Goal: Task Accomplishment & Management: Manage account settings

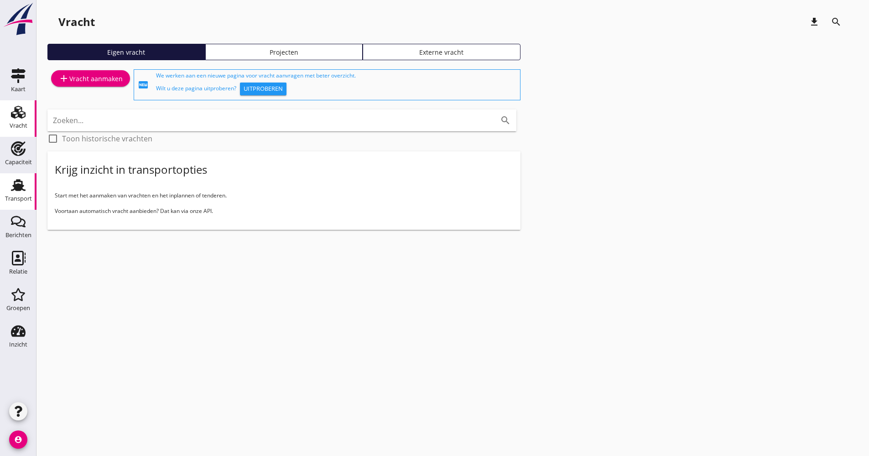
click at [21, 188] on use at bounding box center [18, 185] width 15 height 12
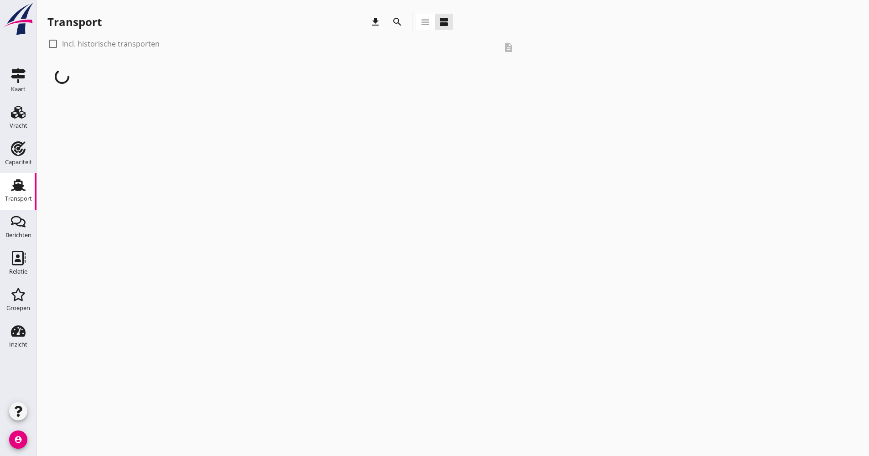
click at [403, 20] on div "search" at bounding box center [397, 21] width 16 height 11
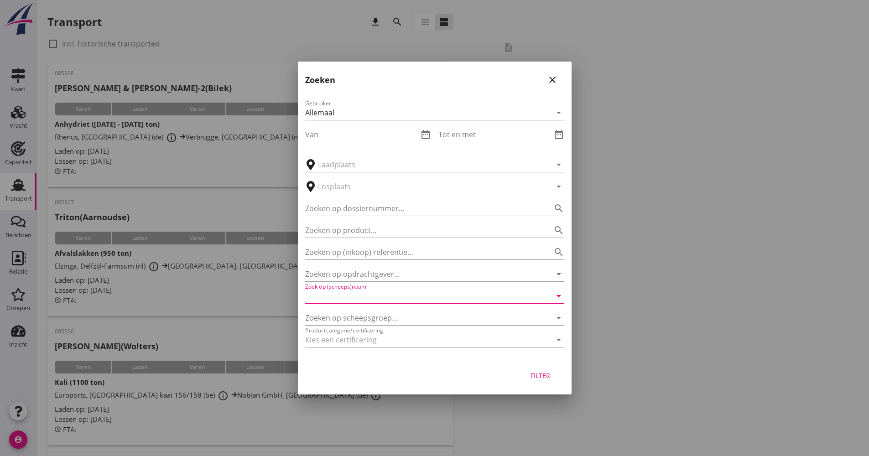
click at [342, 300] on input "Zoek op (scheeps)naam" at bounding box center [421, 296] width 233 height 15
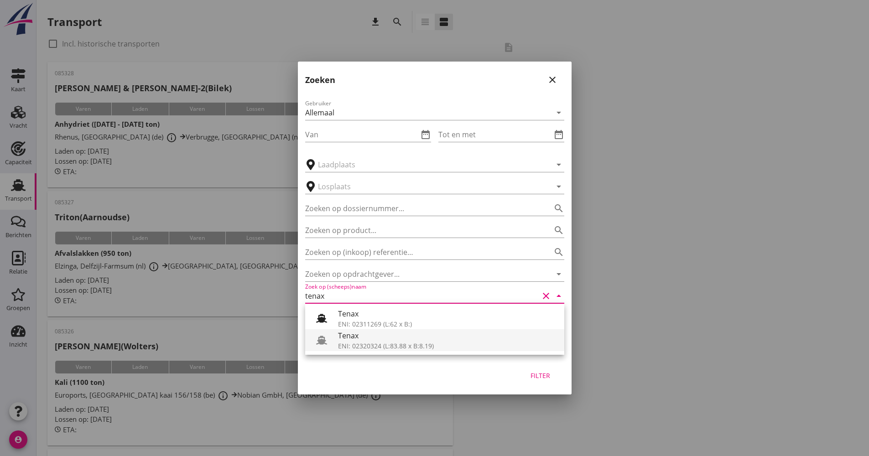
click at [349, 337] on div "Tenax" at bounding box center [447, 335] width 219 height 11
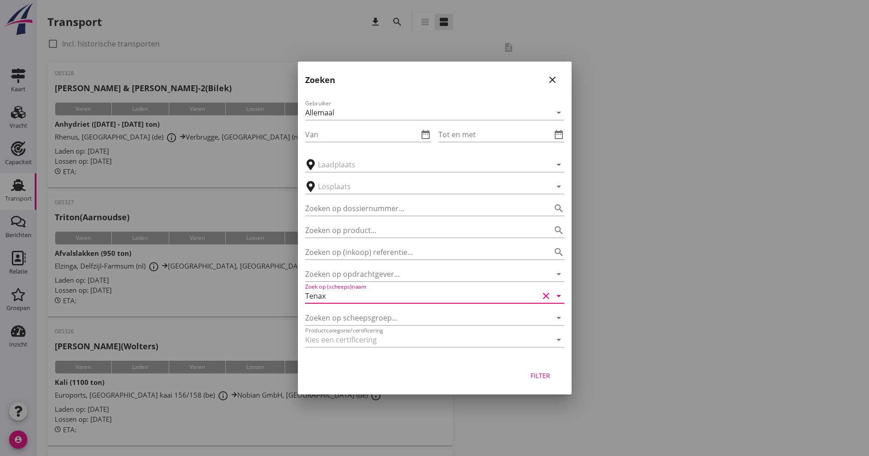
click at [557, 378] on button "Filter" at bounding box center [540, 375] width 40 height 16
type input "Tenax"
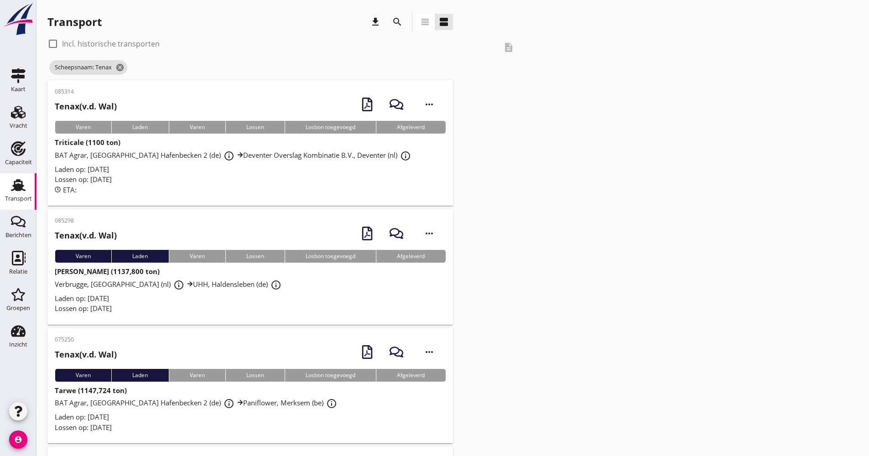
click at [228, 186] on div "ETA:" at bounding box center [250, 190] width 391 height 10
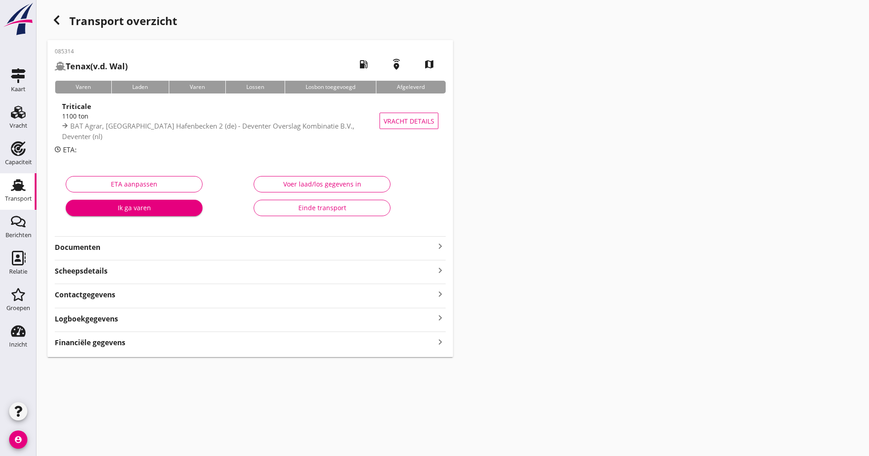
click at [131, 318] on div "Logboekgegevens keyboard_arrow_right" at bounding box center [250, 318] width 391 height 12
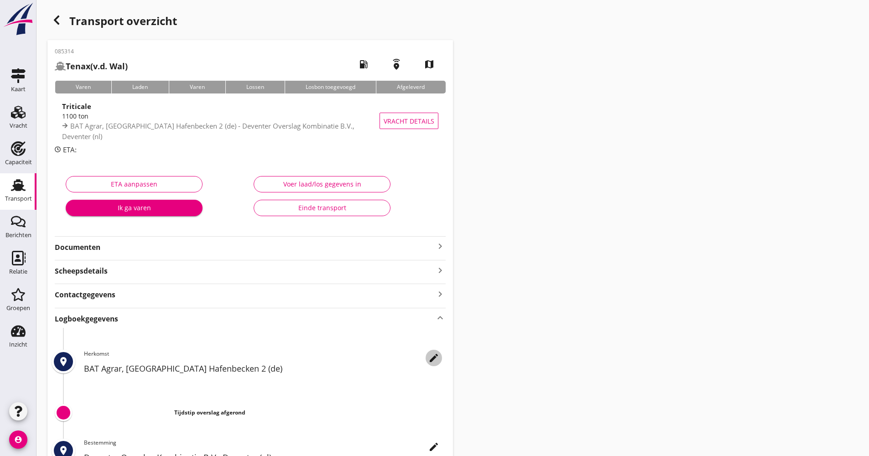
click at [431, 358] on icon "edit" at bounding box center [433, 357] width 11 height 11
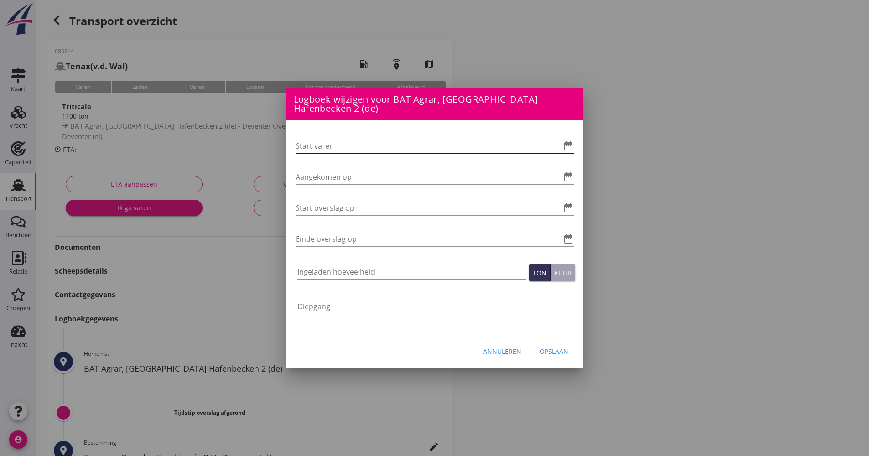
click at [566, 143] on icon "date_range" at bounding box center [568, 145] width 11 height 11
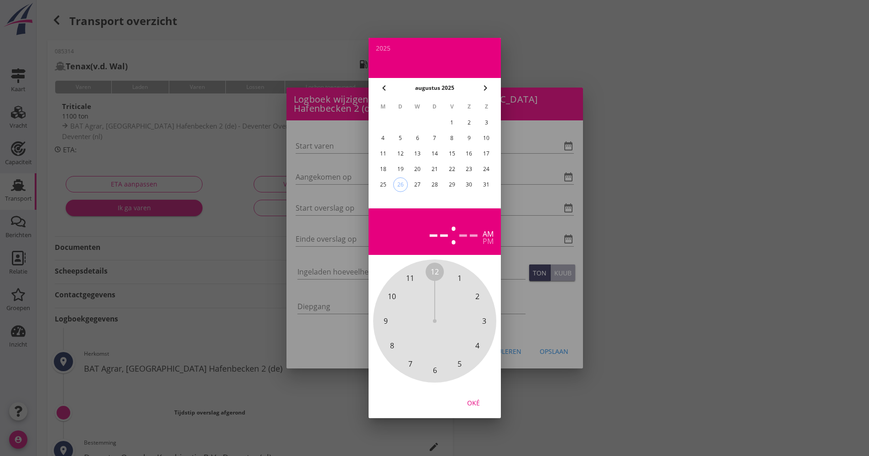
click at [385, 185] on div "25" at bounding box center [382, 184] width 15 height 15
drag, startPoint x: 436, startPoint y: 269, endPoint x: 443, endPoint y: 366, distance: 96.9
click at [443, 366] on div "12 1 2 3 4 5 6 7 8 9 10 11" at bounding box center [434, 321] width 98 height 98
click at [430, 275] on div "00 05 10 15 20 25 30 35 40 45 50 55" at bounding box center [434, 321] width 98 height 98
click at [433, 274] on span "00" at bounding box center [434, 271] width 8 height 11
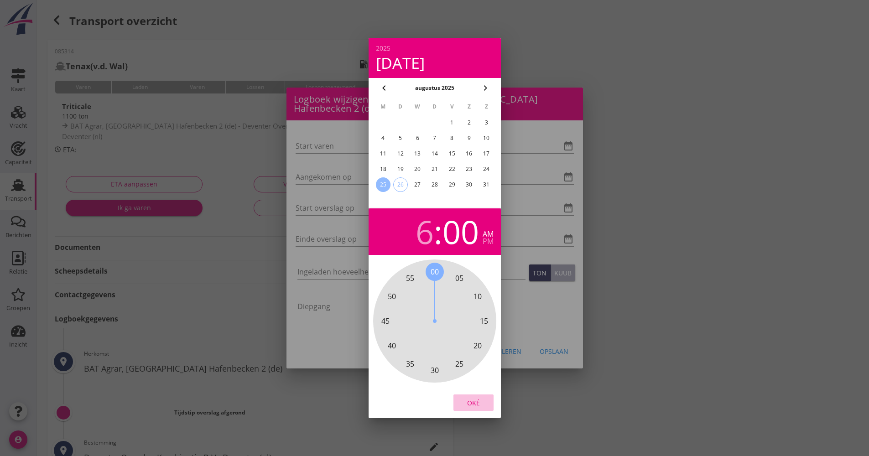
drag, startPoint x: 487, startPoint y: 403, endPoint x: 350, endPoint y: 282, distance: 182.8
click at [486, 403] on button "Oké" at bounding box center [473, 402] width 40 height 16
type input "[DATE] 06:00"
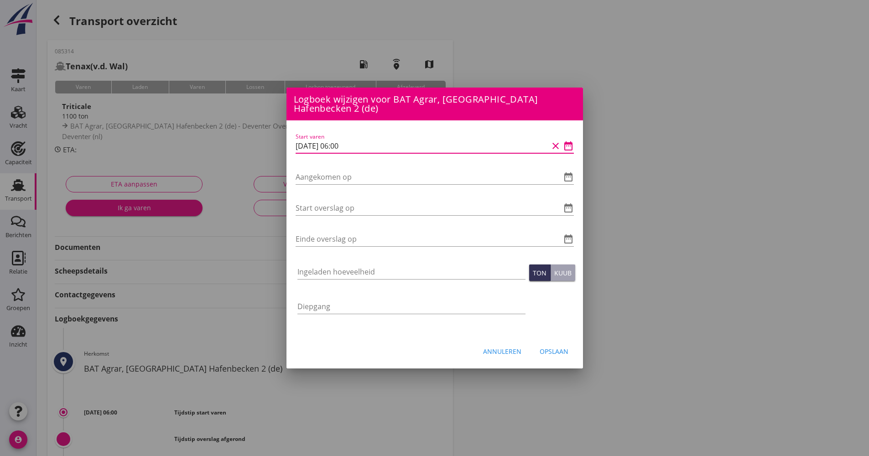
drag, startPoint x: 367, startPoint y: 148, endPoint x: 310, endPoint y: 147, distance: 56.1
click at [279, 148] on div "Logboek wijzigen voor Deventer Overslag Kombinatie B.V., [GEOGRAPHIC_DATA] (nl)…" at bounding box center [434, 304] width 869 height 609
click at [333, 176] on input "Aangekomen op" at bounding box center [421, 177] width 253 height 15
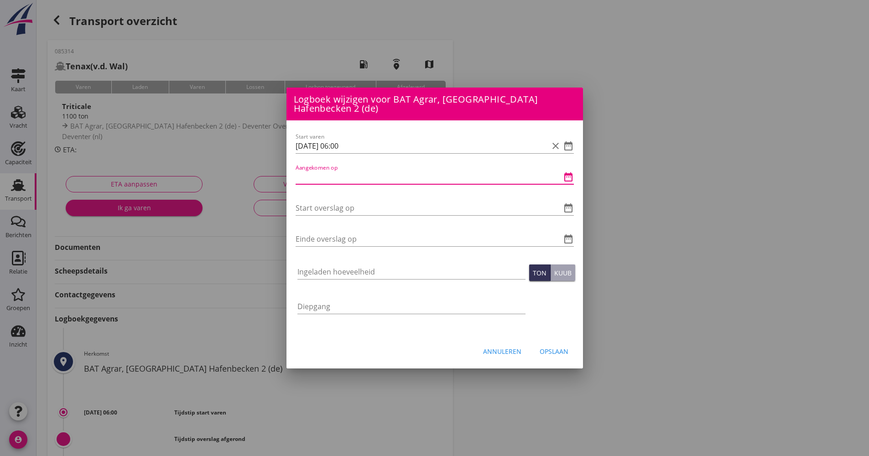
paste input "[DATE] 06:00"
type input "[DATE] 06:00"
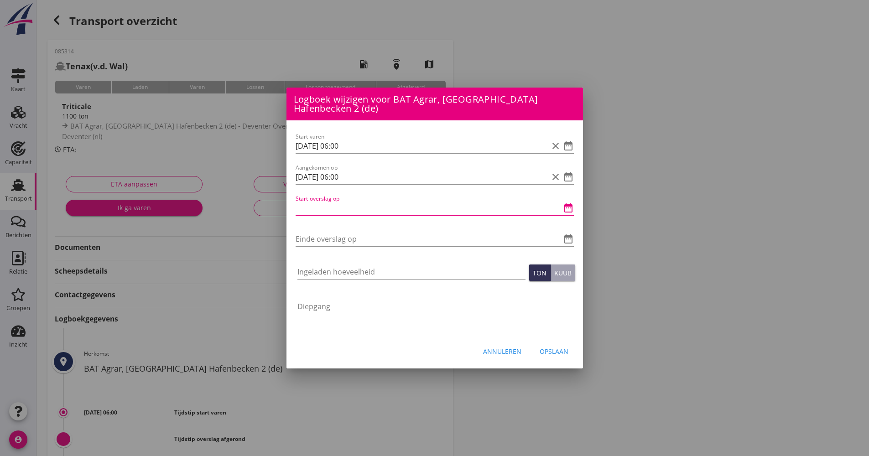
paste input "[DATE] 06:00"
type input "[DATE] 06:00"
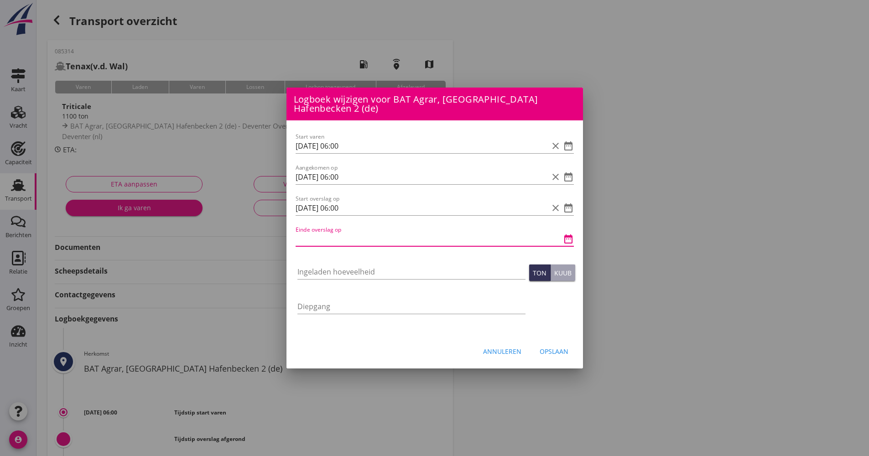
paste input "[DATE] 06:00"
drag, startPoint x: 342, startPoint y: 235, endPoint x: 335, endPoint y: 234, distance: 6.4
click at [335, 234] on input "[DATE] 06:00" at bounding box center [421, 239] width 253 height 15
type input "[DATE] 12:00"
click at [342, 264] on div "Ingeladen hoeveelheid" at bounding box center [411, 273] width 228 height 29
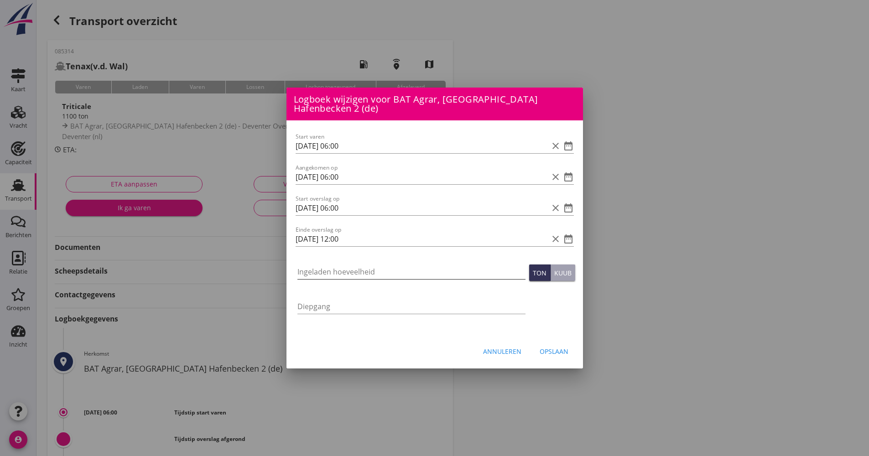
click at [335, 274] on input "Ingeladen hoeveelheid" at bounding box center [411, 271] width 228 height 15
type input "1098.865"
click at [553, 351] on div "Opslaan" at bounding box center [553, 352] width 29 height 10
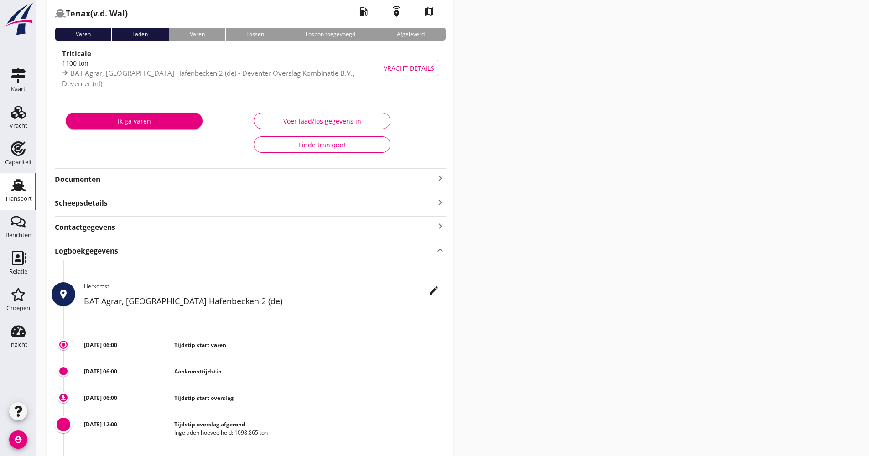
scroll to position [137, 0]
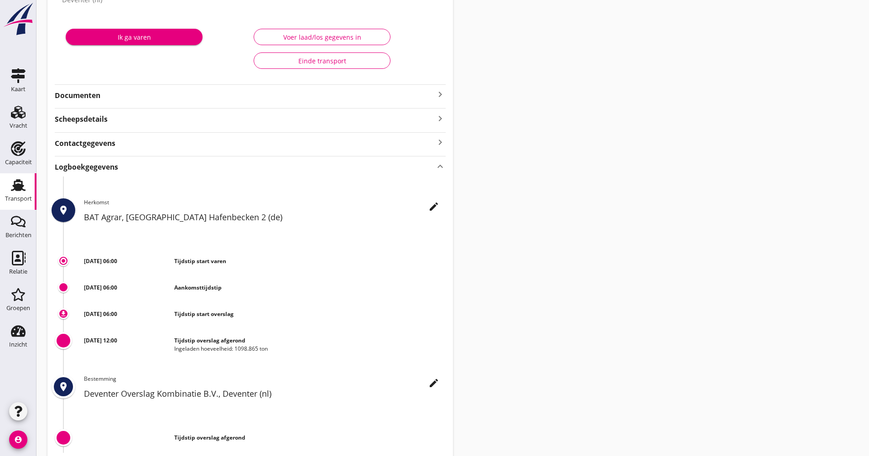
drag, startPoint x: 274, startPoint y: 346, endPoint x: 172, endPoint y: 341, distance: 101.8
click at [172, 341] on div "[DATE] 12:00 Tijdstip overslag afgerond Ingeladen hoeveelheid: 1098.865 ton" at bounding box center [265, 341] width 362 height 24
click at [716, 333] on div "Transport overzicht 085314 Tenax (v.d. Wal) local_gas_station emergency_share m…" at bounding box center [452, 179] width 832 height 633
click at [31, 197] on div "Transport" at bounding box center [18, 199] width 27 height 6
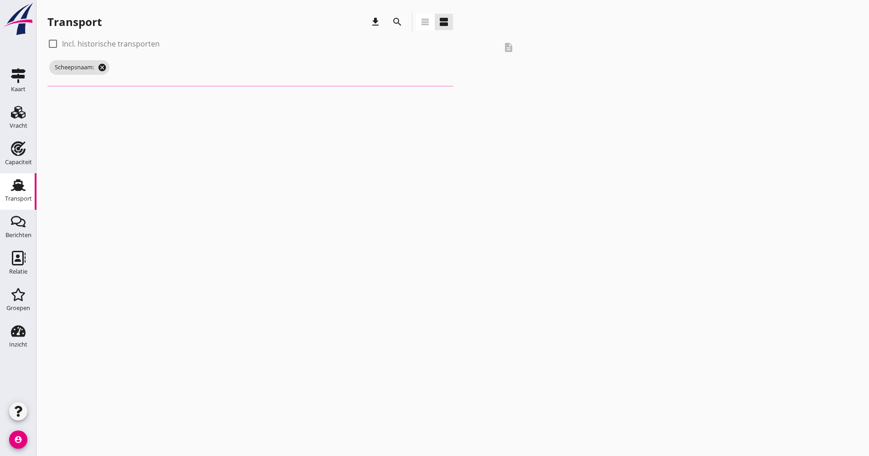
click at [105, 67] on icon "cancel" at bounding box center [102, 67] width 9 height 9
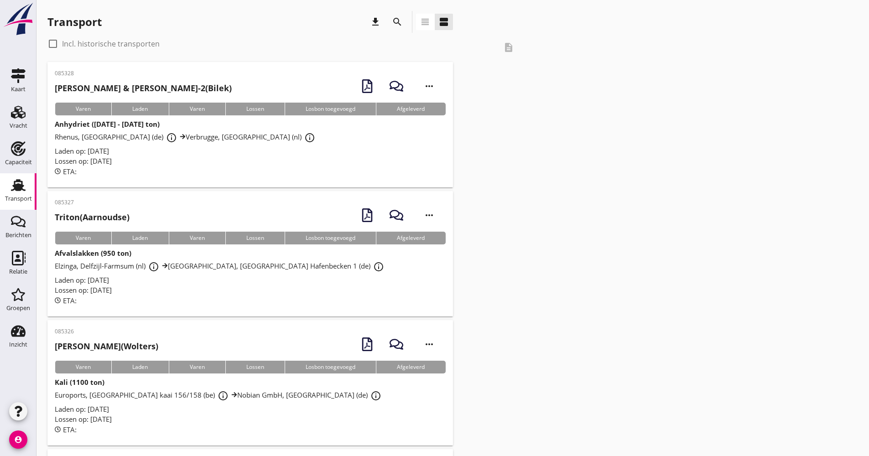
click at [27, 200] on div "Transport" at bounding box center [18, 199] width 27 height 6
click at [21, 218] on icon "Berichten" at bounding box center [18, 221] width 15 height 15
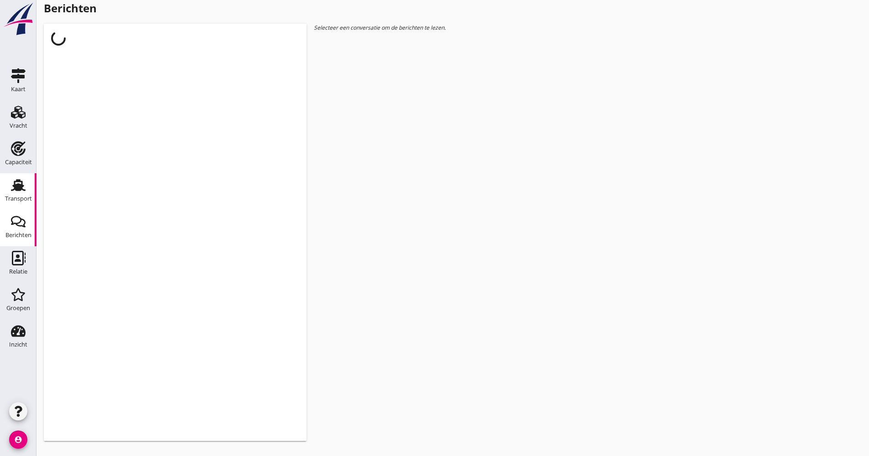
click at [24, 189] on icon "Transport" at bounding box center [18, 185] width 15 height 15
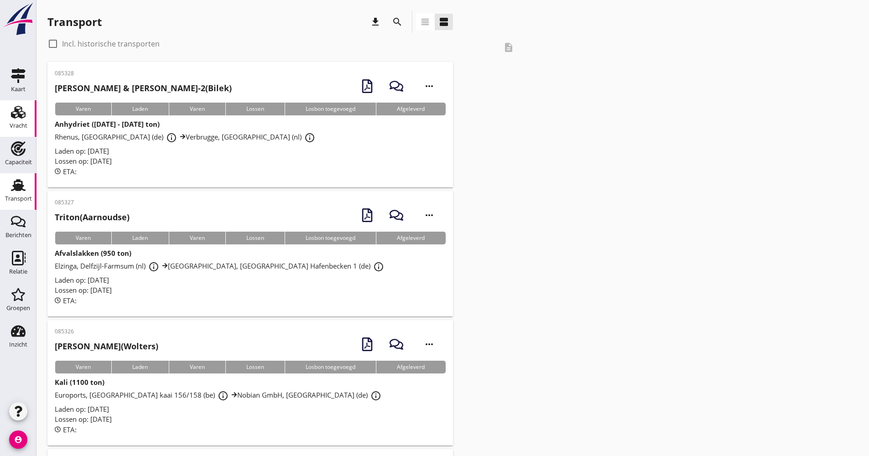
click at [16, 123] on div "Vracht" at bounding box center [19, 126] width 18 height 6
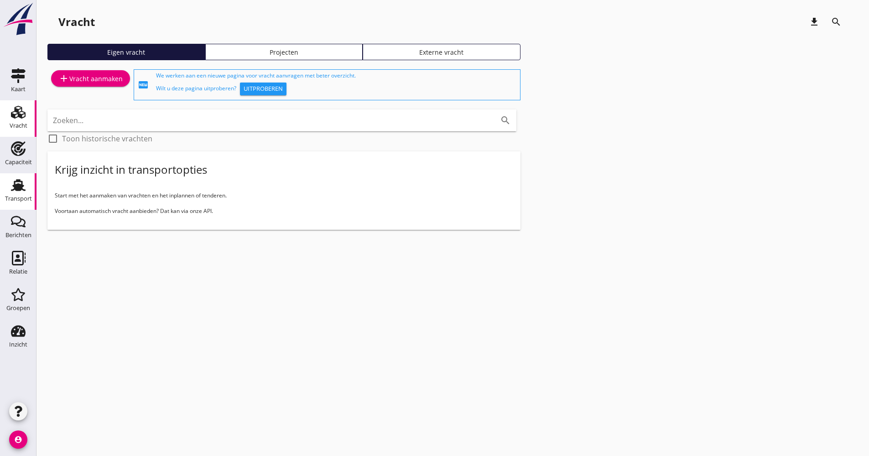
drag, startPoint x: 28, startPoint y: 204, endPoint x: 12, endPoint y: 206, distance: 16.1
click at [28, 205] on div "Transport" at bounding box center [18, 198] width 27 height 13
